Goal: Transaction & Acquisition: Purchase product/service

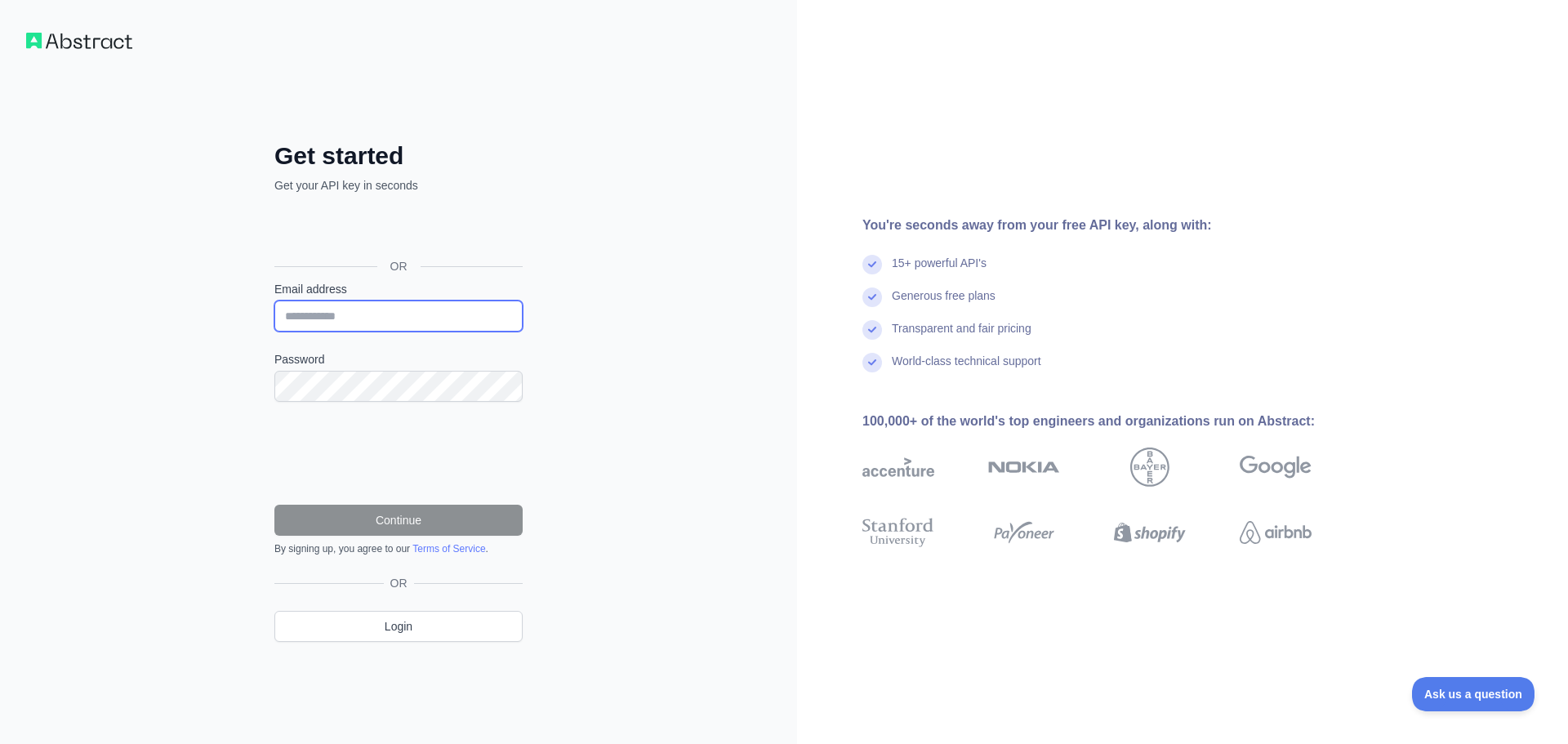
drag, startPoint x: 367, startPoint y: 303, endPoint x: 371, endPoint y: 294, distance: 9.8
click at [367, 303] on input "Email address" at bounding box center [398, 315] width 248 height 31
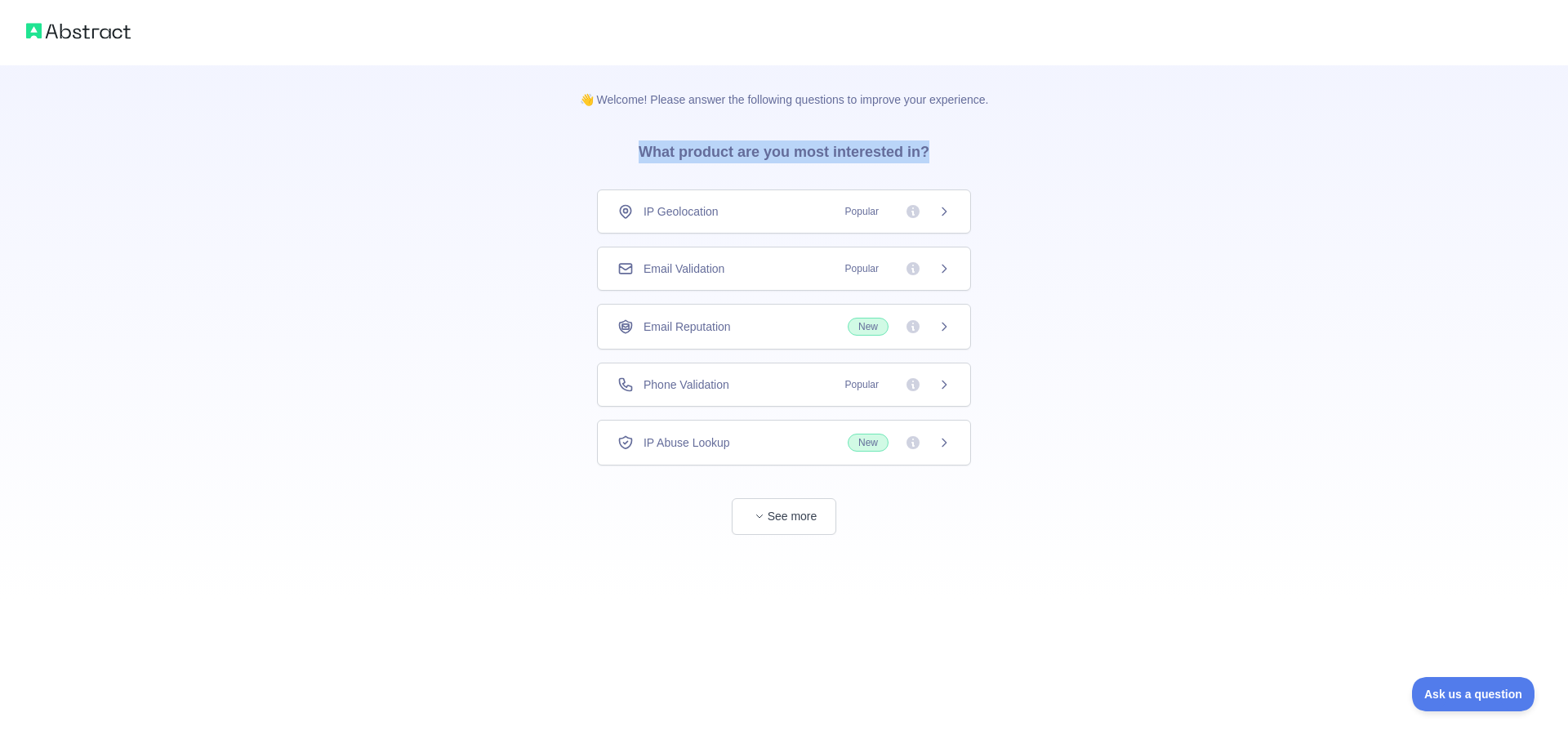
drag, startPoint x: 600, startPoint y: 146, endPoint x: 974, endPoint y: 153, distance: 374.1
click at [974, 153] on div "👋 Welcome! Please answer the following questions to improve your experience. Wh…" at bounding box center [784, 299] width 461 height 470
click at [773, 387] on div "Phone Validation Popular" at bounding box center [784, 385] width 334 height 17
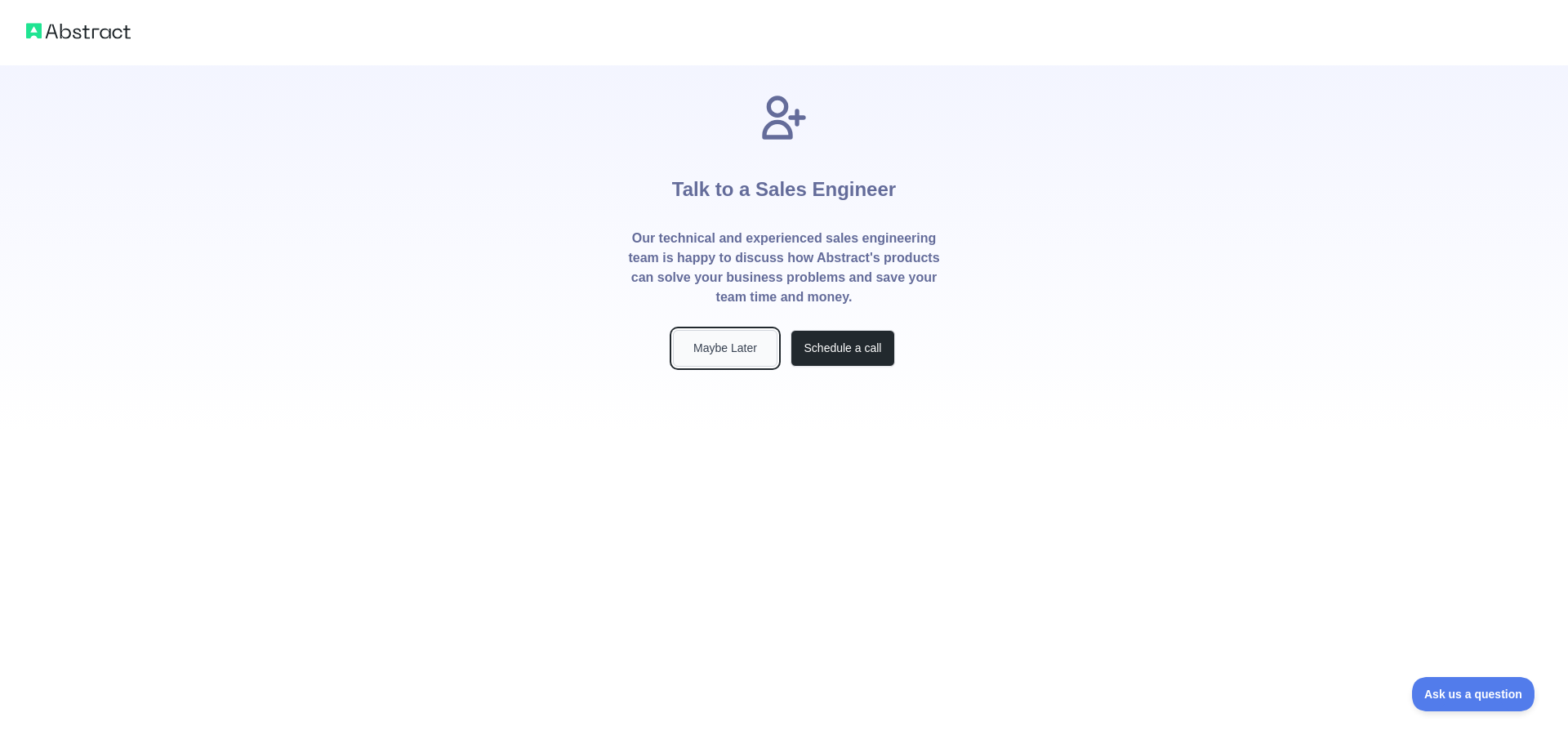
click at [757, 352] on button "Maybe Later" at bounding box center [725, 349] width 104 height 37
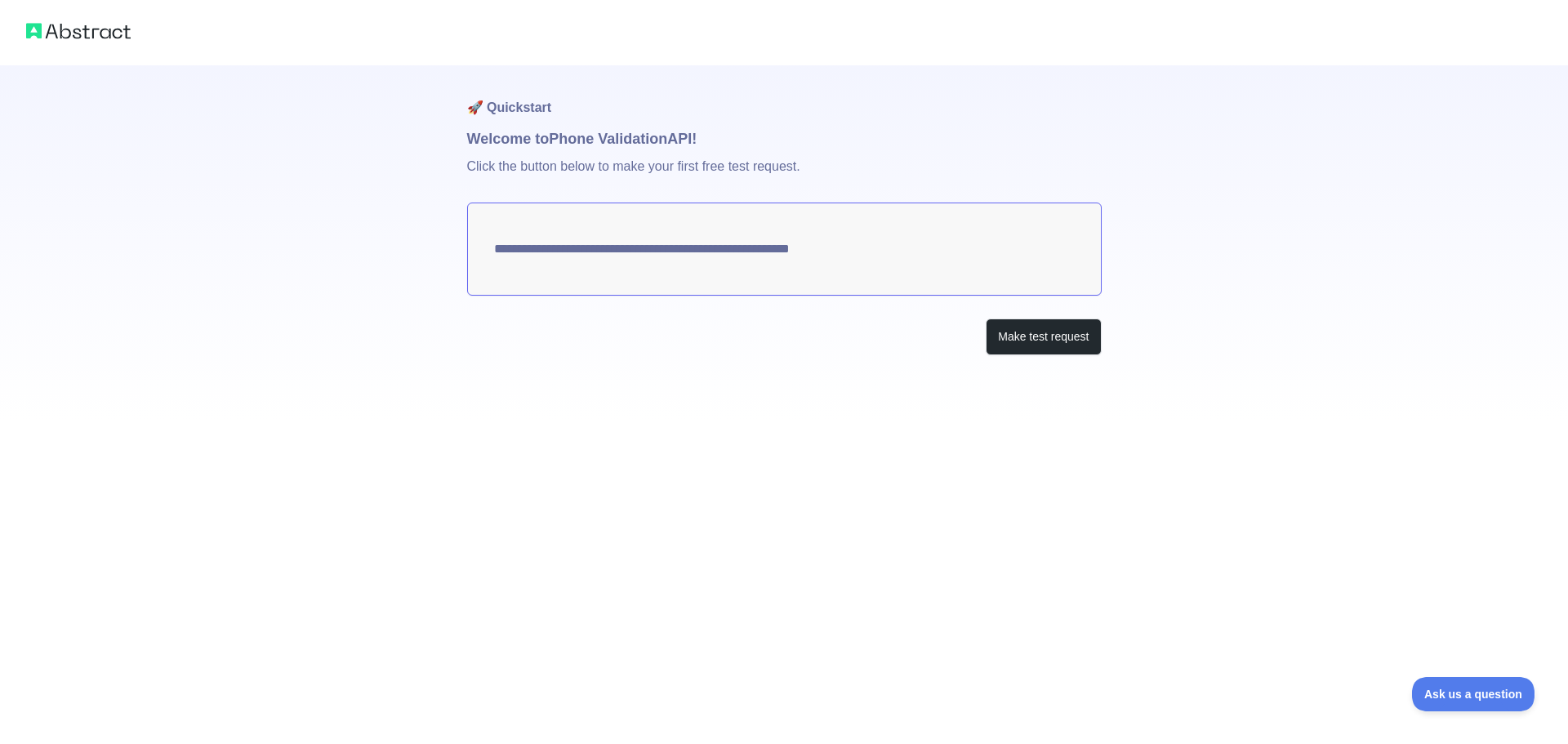
click at [717, 262] on textarea "**********" at bounding box center [784, 249] width 635 height 93
drag, startPoint x: 740, startPoint y: 245, endPoint x: 1043, endPoint y: 311, distance: 310.1
click at [750, 244] on textarea "**********" at bounding box center [784, 249] width 635 height 93
drag, startPoint x: 791, startPoint y: 246, endPoint x: 783, endPoint y: 231, distance: 17.0
click at [784, 234] on textarea "**********" at bounding box center [784, 249] width 635 height 93
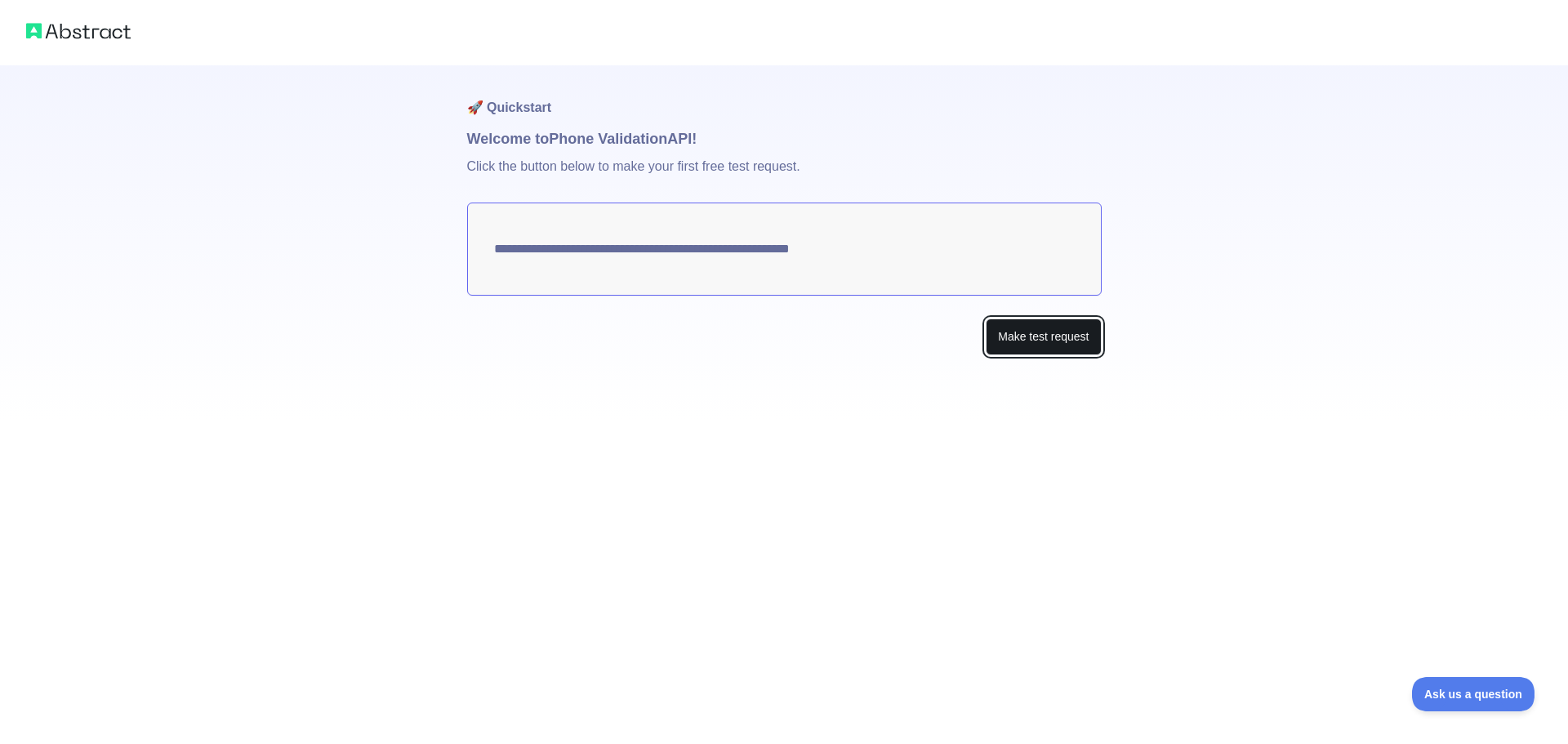
click at [1020, 346] on button "Make test request" at bounding box center [1044, 338] width 115 height 37
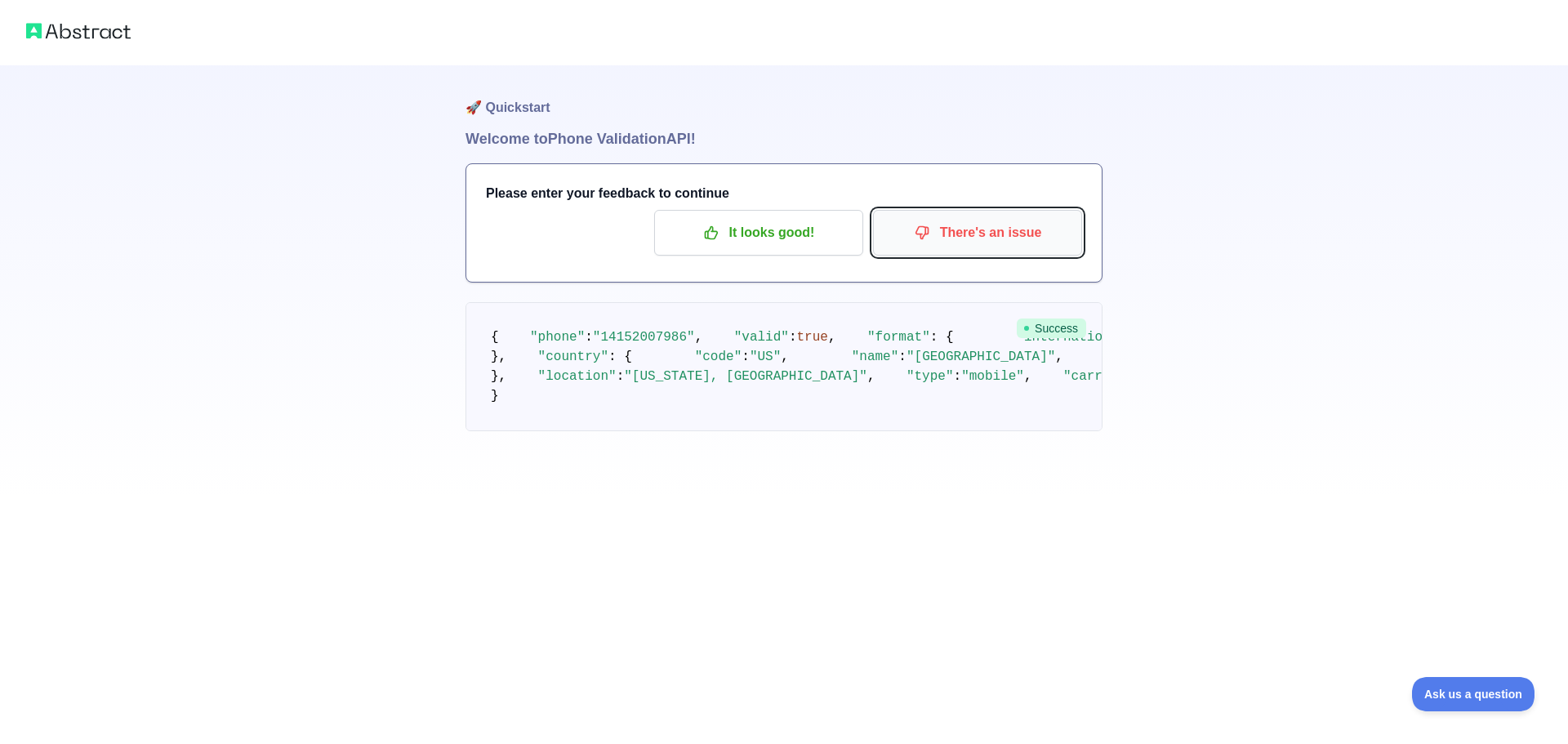
click at [895, 252] on button "There's an issue" at bounding box center [977, 232] width 209 height 46
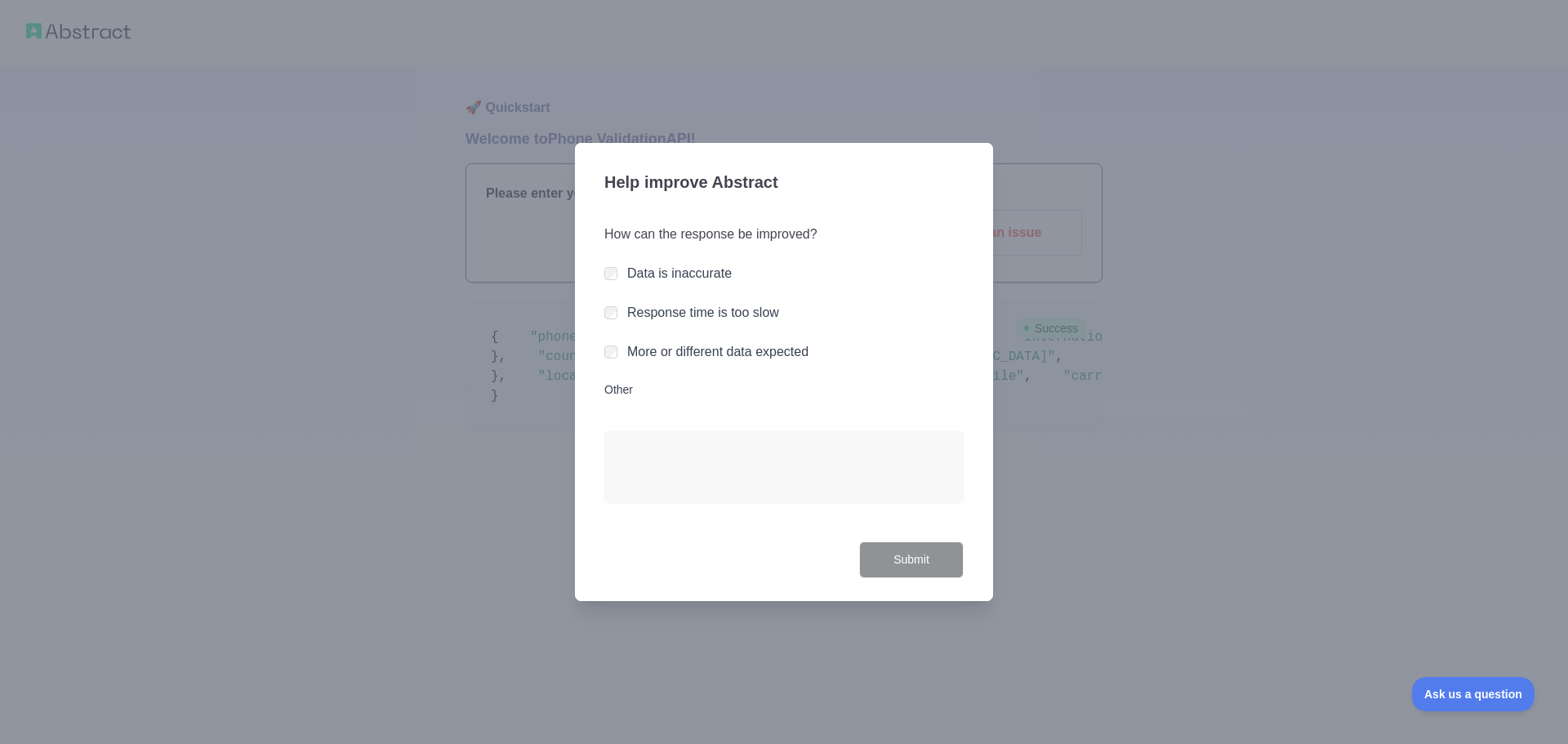
click at [1194, 622] on div at bounding box center [784, 372] width 1568 height 744
drag, startPoint x: 579, startPoint y: 389, endPoint x: 791, endPoint y: 483, distance: 231.9
click at [577, 389] on div "Help improve Abstract How can the response be improved? Data is inaccurate Resp…" at bounding box center [784, 372] width 418 height 458
click at [707, 195] on h3 "Help improve Abstract" at bounding box center [784, 184] width 360 height 43
click at [1317, 645] on div at bounding box center [784, 372] width 1568 height 744
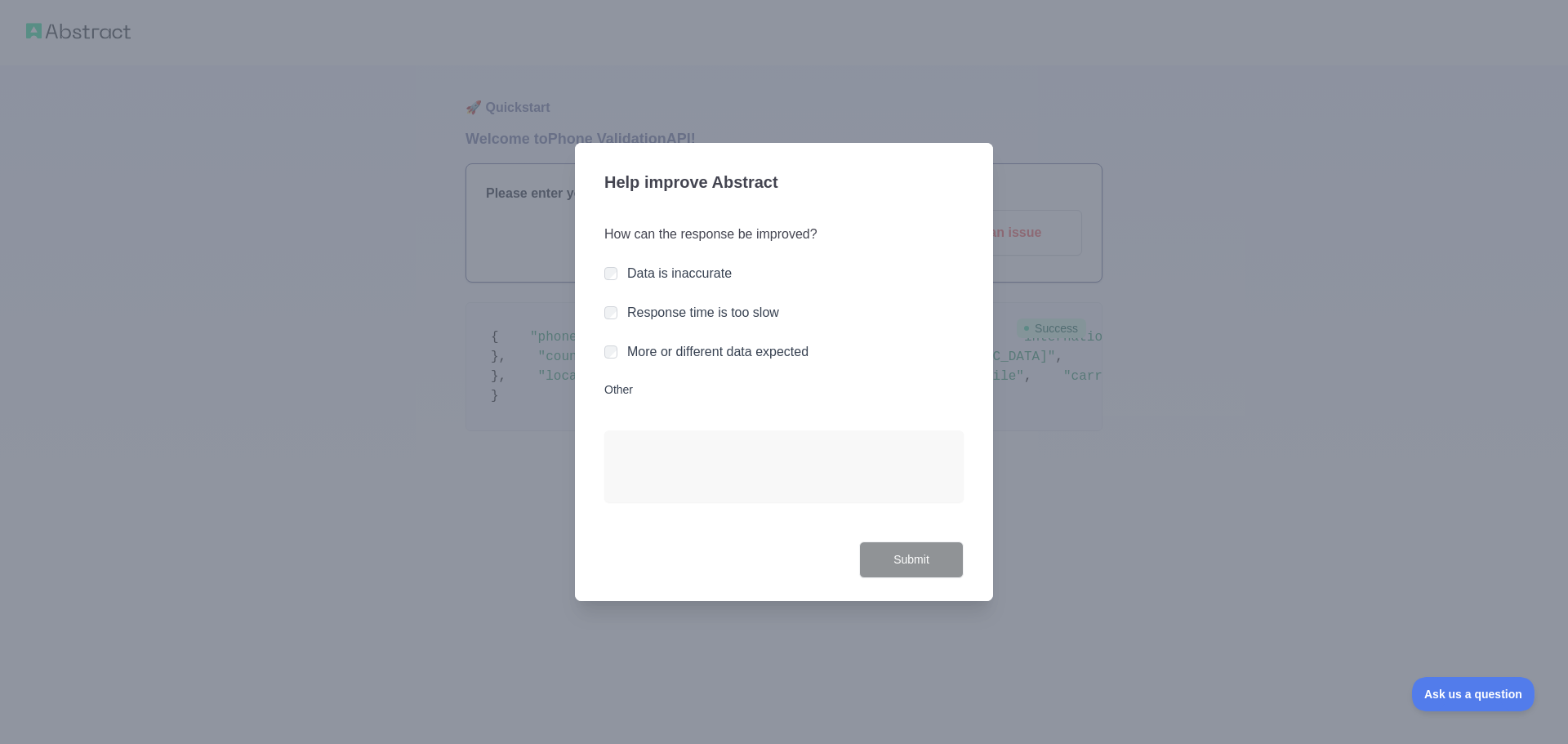
click at [613, 390] on label "Other" at bounding box center [784, 390] width 360 height 17
click at [613, 431] on textarea "Other" at bounding box center [784, 466] width 360 height 72
click at [595, 224] on div "Help improve Abstract How can the response be improved? Data is inaccurate Resp…" at bounding box center [784, 372] width 418 height 458
click at [620, 279] on div "Data is inaccurate" at bounding box center [784, 273] width 360 height 20
drag, startPoint x: 620, startPoint y: 264, endPoint x: 616, endPoint y: 248, distance: 16.5
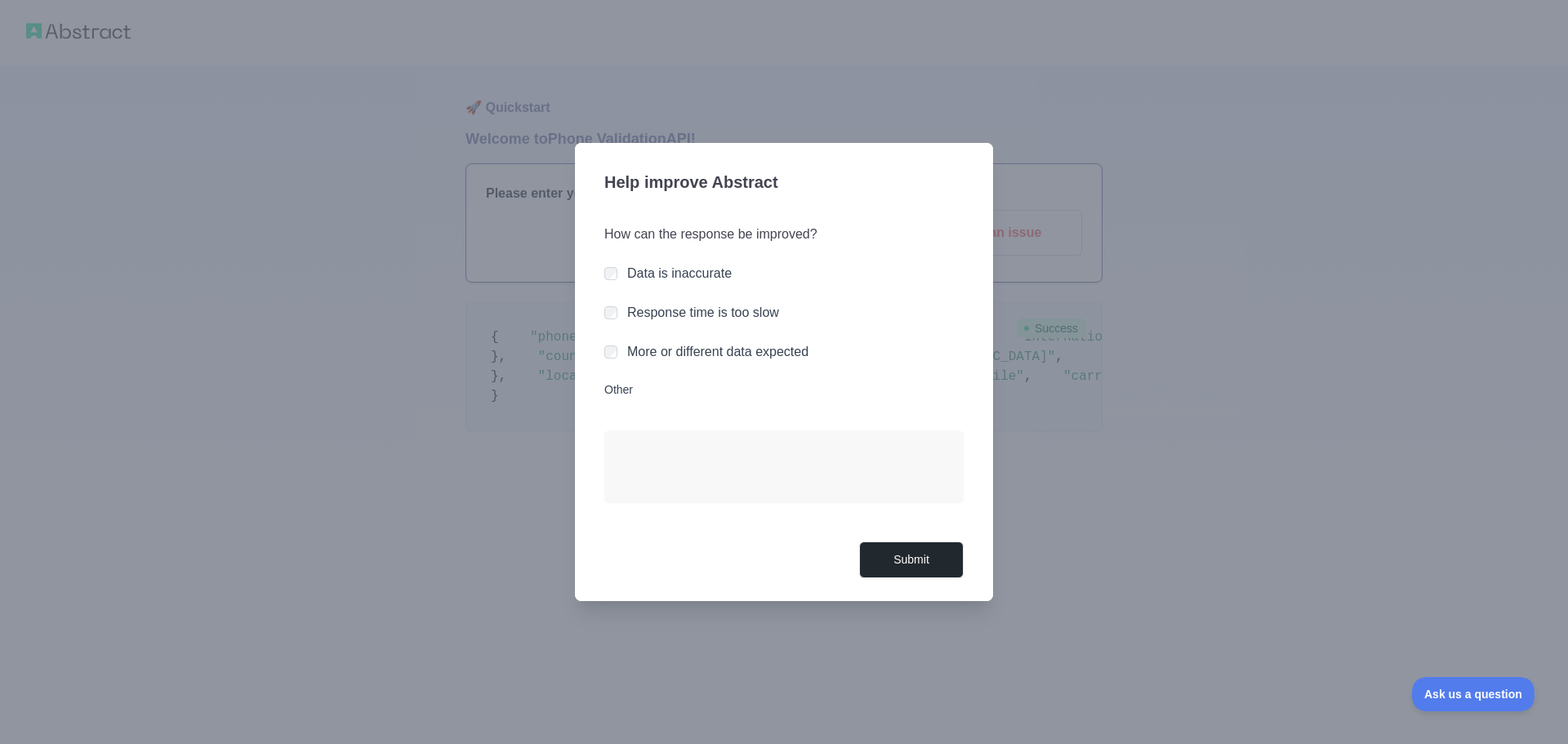
click at [620, 260] on div "How can the response be improved? Data is inaccurate Response time is too slow …" at bounding box center [784, 374] width 360 height 337
click at [607, 262] on div "How can the response be improved? Data is inaccurate Response time is too slow …" at bounding box center [784, 374] width 360 height 337
click at [611, 235] on h3 "How can the response be improved?" at bounding box center [784, 234] width 360 height 20
click at [481, 159] on div at bounding box center [784, 372] width 1568 height 744
click at [77, 60] on div at bounding box center [784, 372] width 1568 height 744
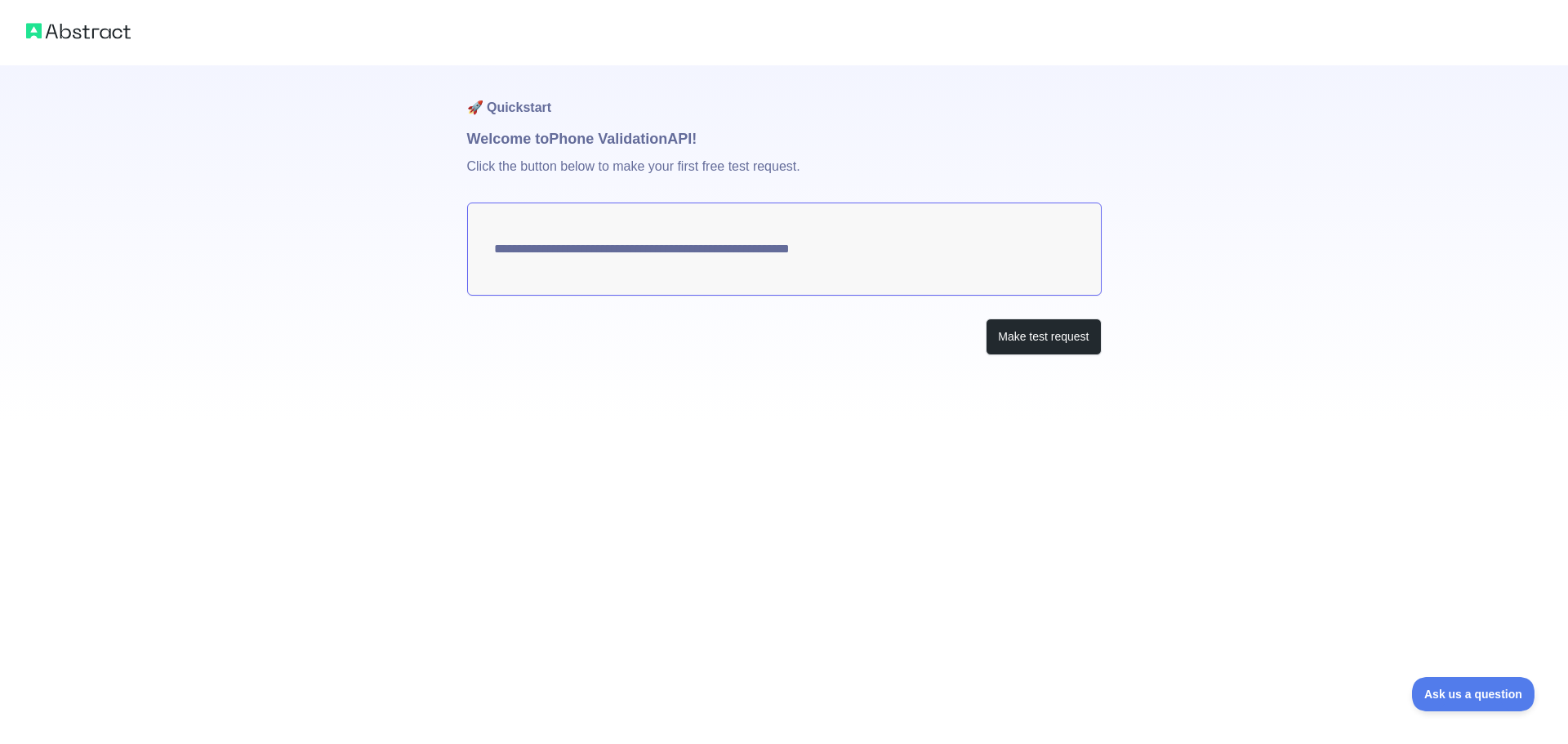
click at [679, 252] on textarea "**********" at bounding box center [784, 249] width 635 height 93
drag, startPoint x: 998, startPoint y: 246, endPoint x: 603, endPoint y: 259, distance: 395.2
click at [572, 254] on textarea "**********" at bounding box center [784, 249] width 635 height 93
click at [1061, 343] on button "Make test request" at bounding box center [1044, 338] width 115 height 37
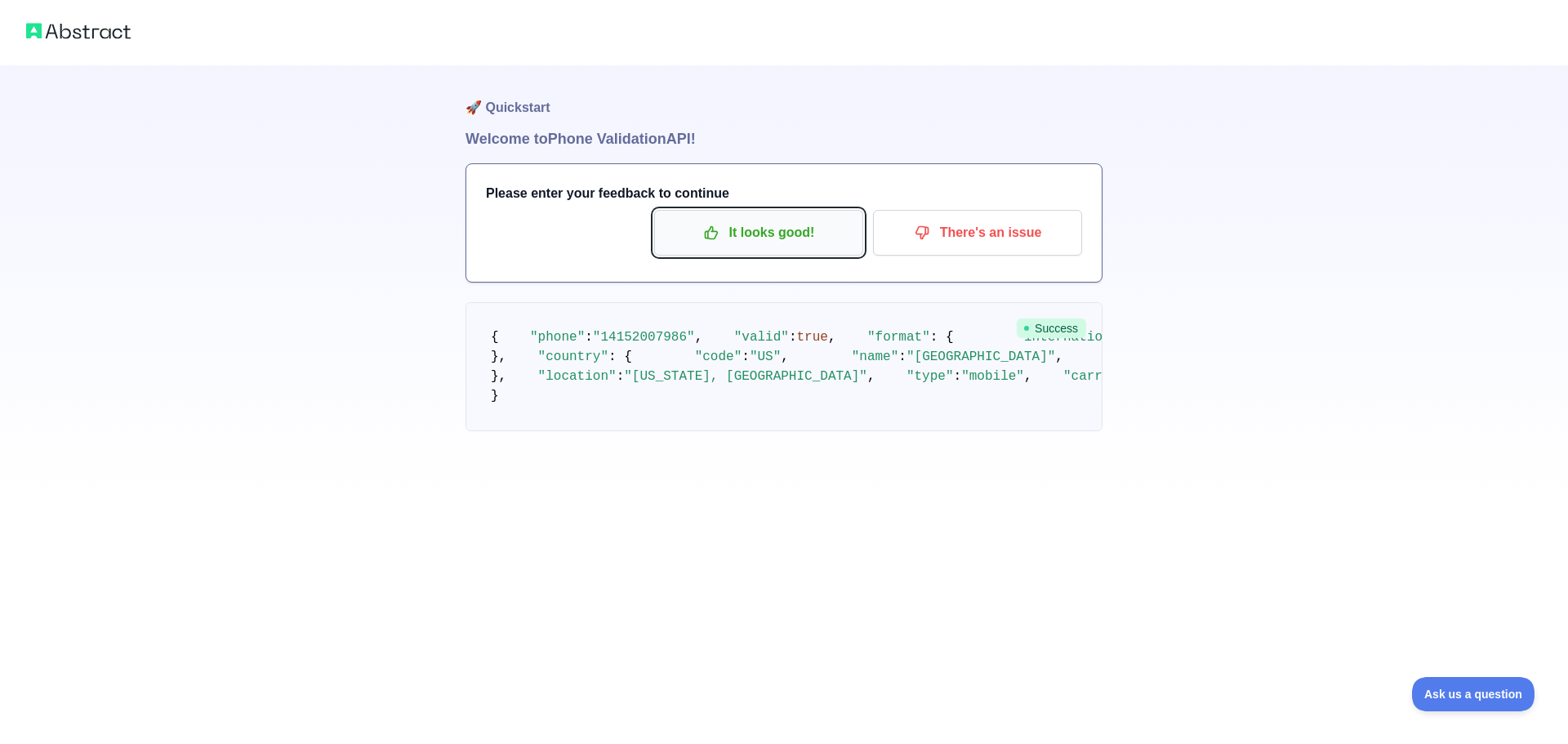
click at [782, 235] on p "It looks good!" at bounding box center [758, 232] width 185 height 28
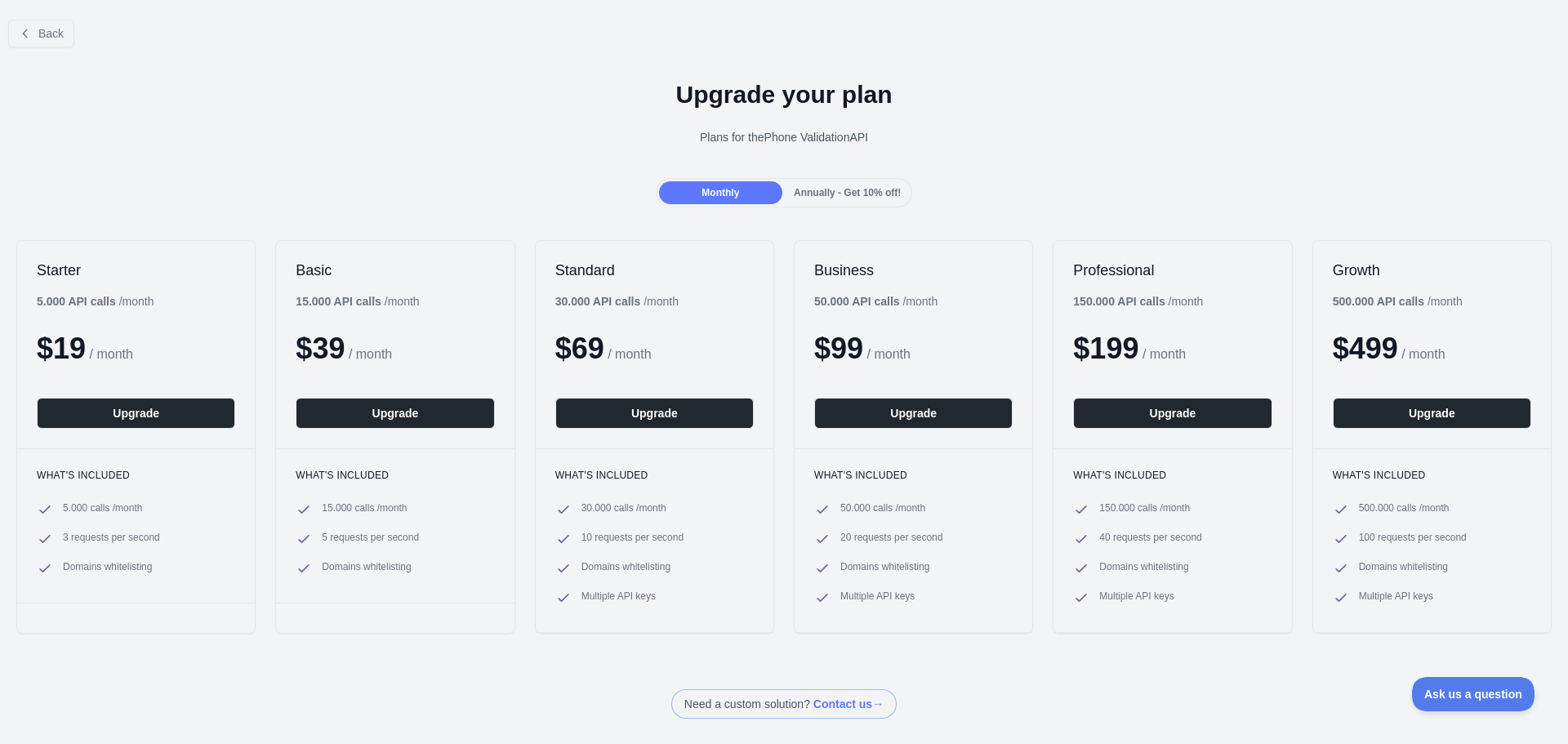
click at [811, 193] on span "Annually - Get 10% off!" at bounding box center [847, 193] width 107 height 11
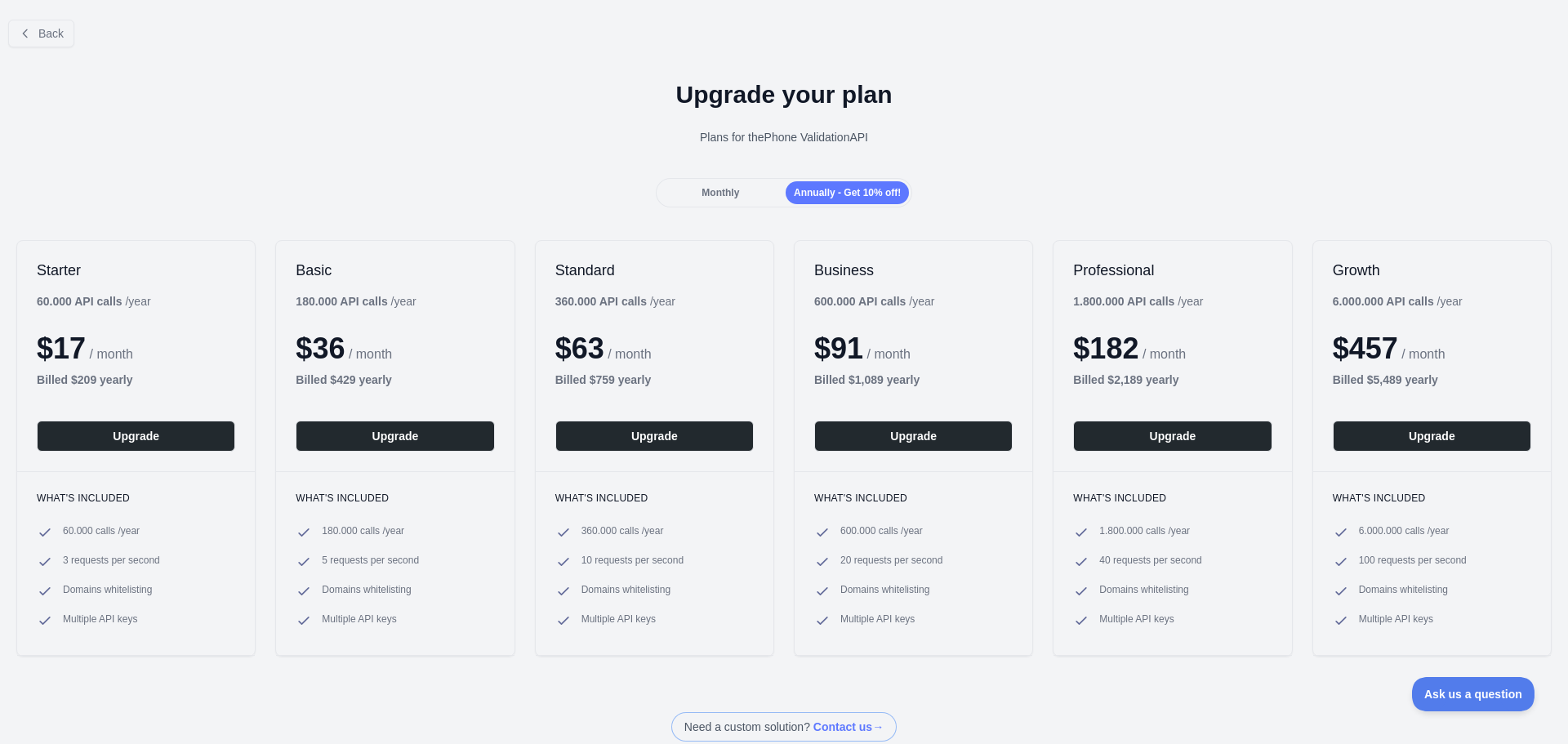
click at [715, 192] on span "Monthly" at bounding box center [720, 193] width 37 height 11
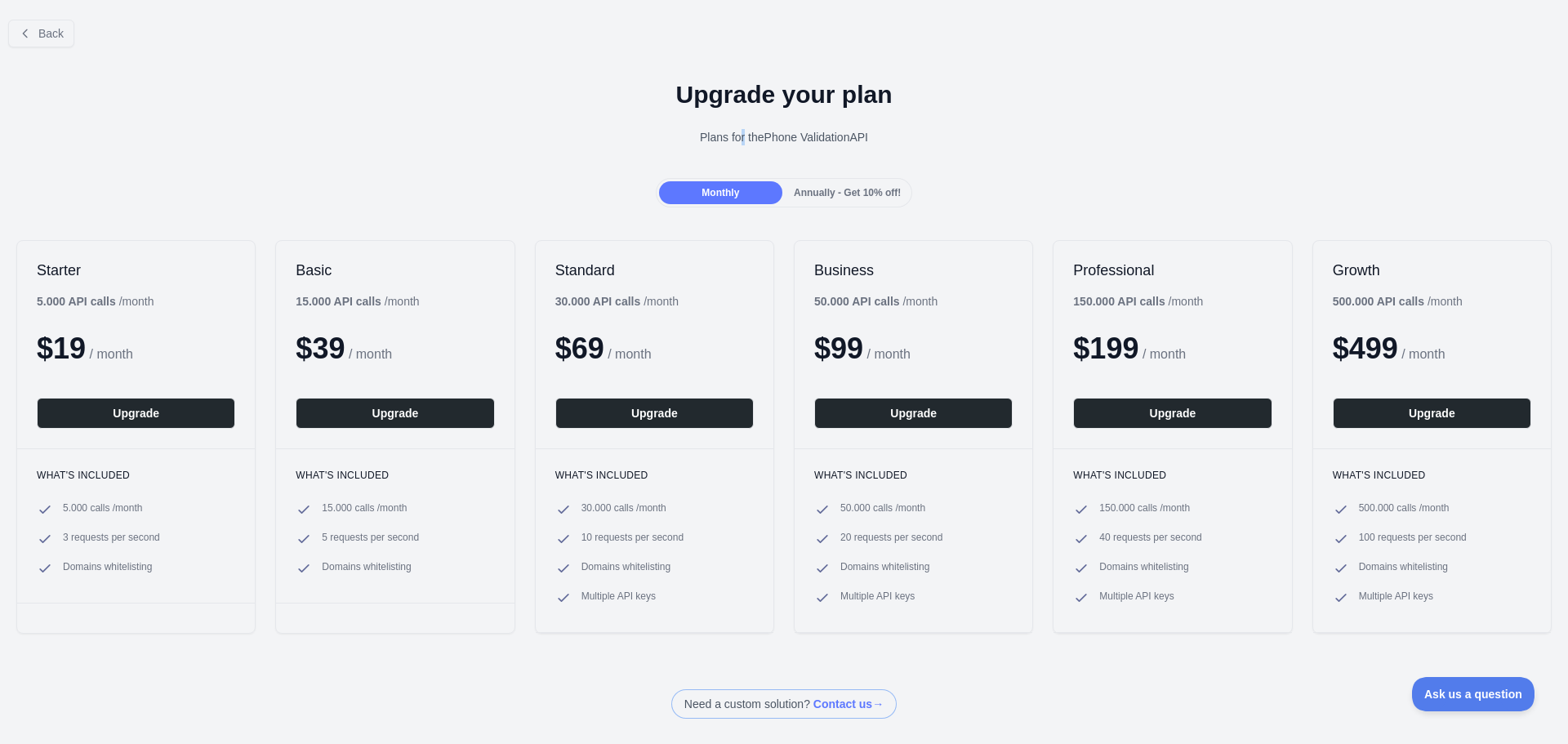
drag, startPoint x: 731, startPoint y: 143, endPoint x: 921, endPoint y: 167, distance: 191.5
click at [832, 152] on div "Upgrade your plan Plans for the Phone Validation API" at bounding box center [784, 119] width 1568 height 118
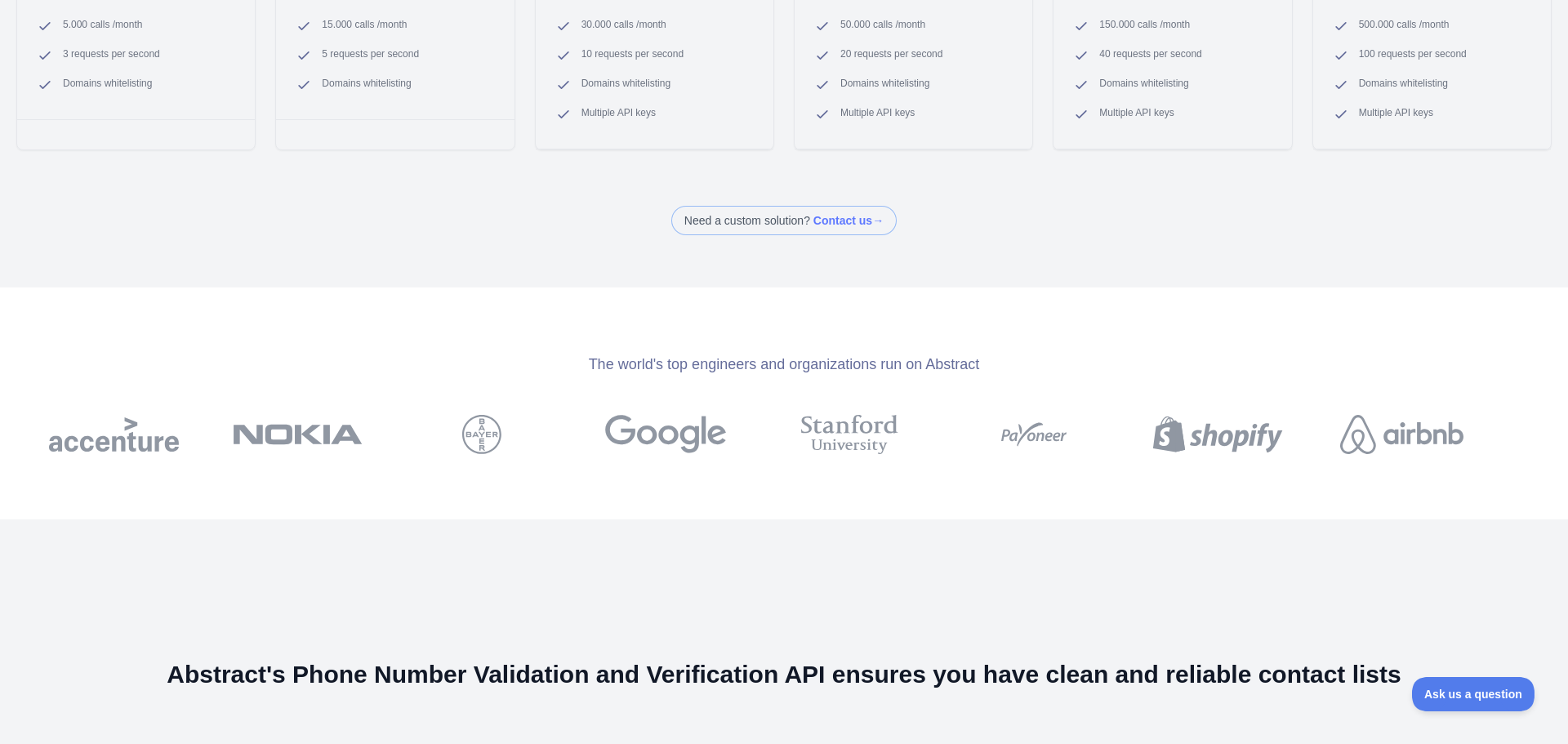
scroll to position [142, 0]
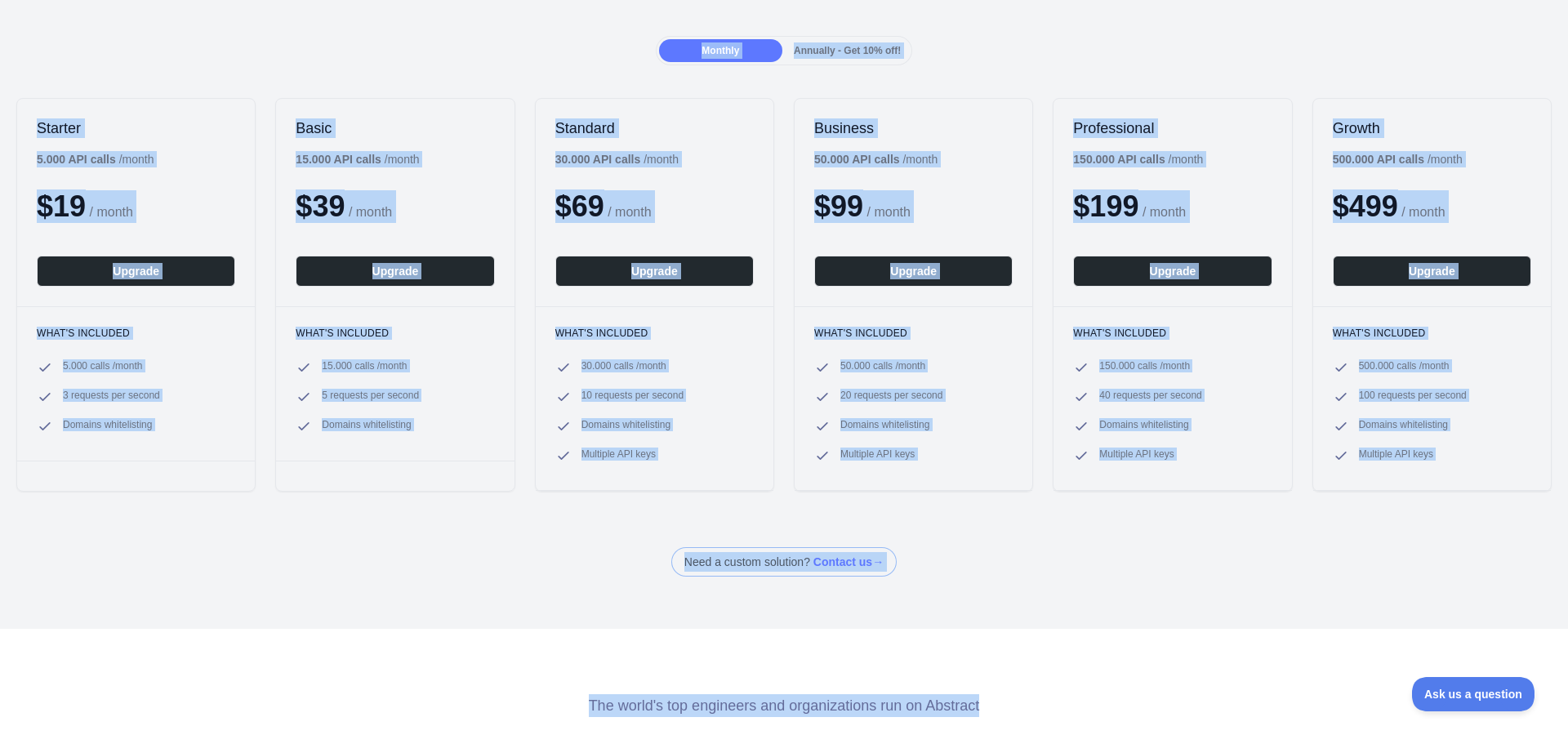
drag, startPoint x: 370, startPoint y: 98, endPoint x: 1230, endPoint y: 632, distance: 1012.3
click at [1235, 633] on div "Back Upgrade your plan Plans for the Phone Validation API Monthly Annually - Ge…" at bounding box center [784, 372] width 1568 height 744
click at [1168, 600] on div "Back Upgrade your plan Plans for the Phone Validation API Monthly Annually - Ge…" at bounding box center [784, 372] width 1568 height 744
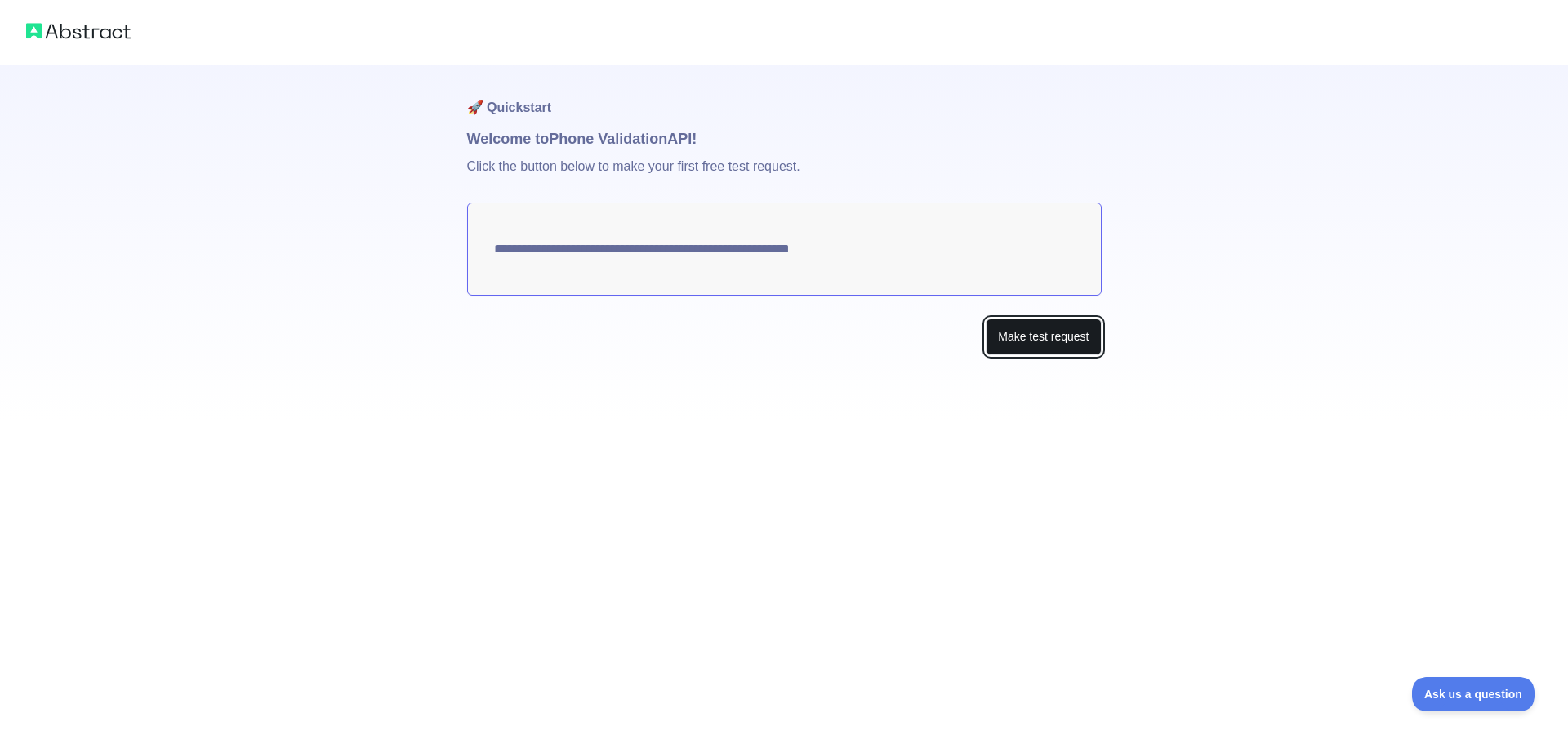
click at [1037, 339] on button "Make test request" at bounding box center [1044, 338] width 115 height 37
